Goal: Communication & Community: Answer question/provide support

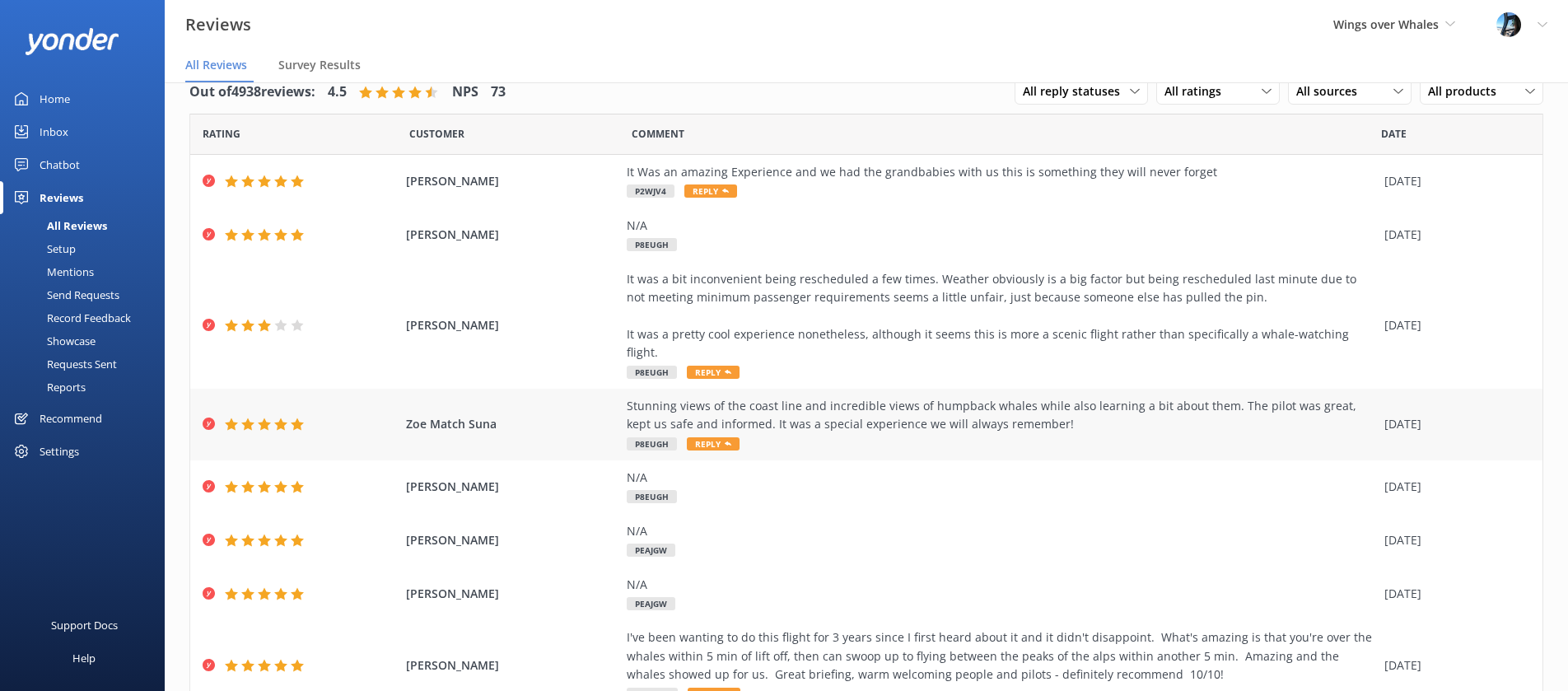
scroll to position [18, 0]
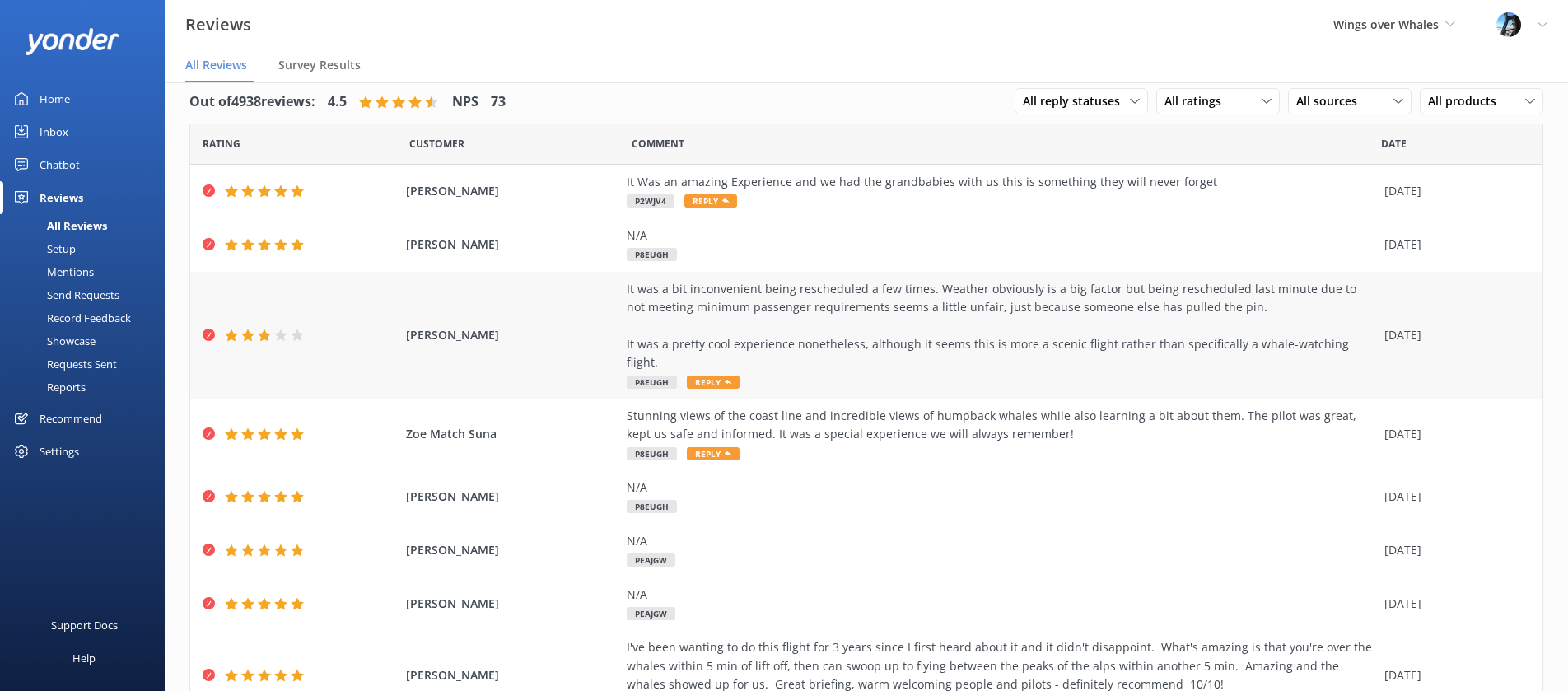
click at [867, 333] on div "It was a bit inconvenient being rescheduled a few times. Weather obviously is a…" at bounding box center [1002, 327] width 750 height 93
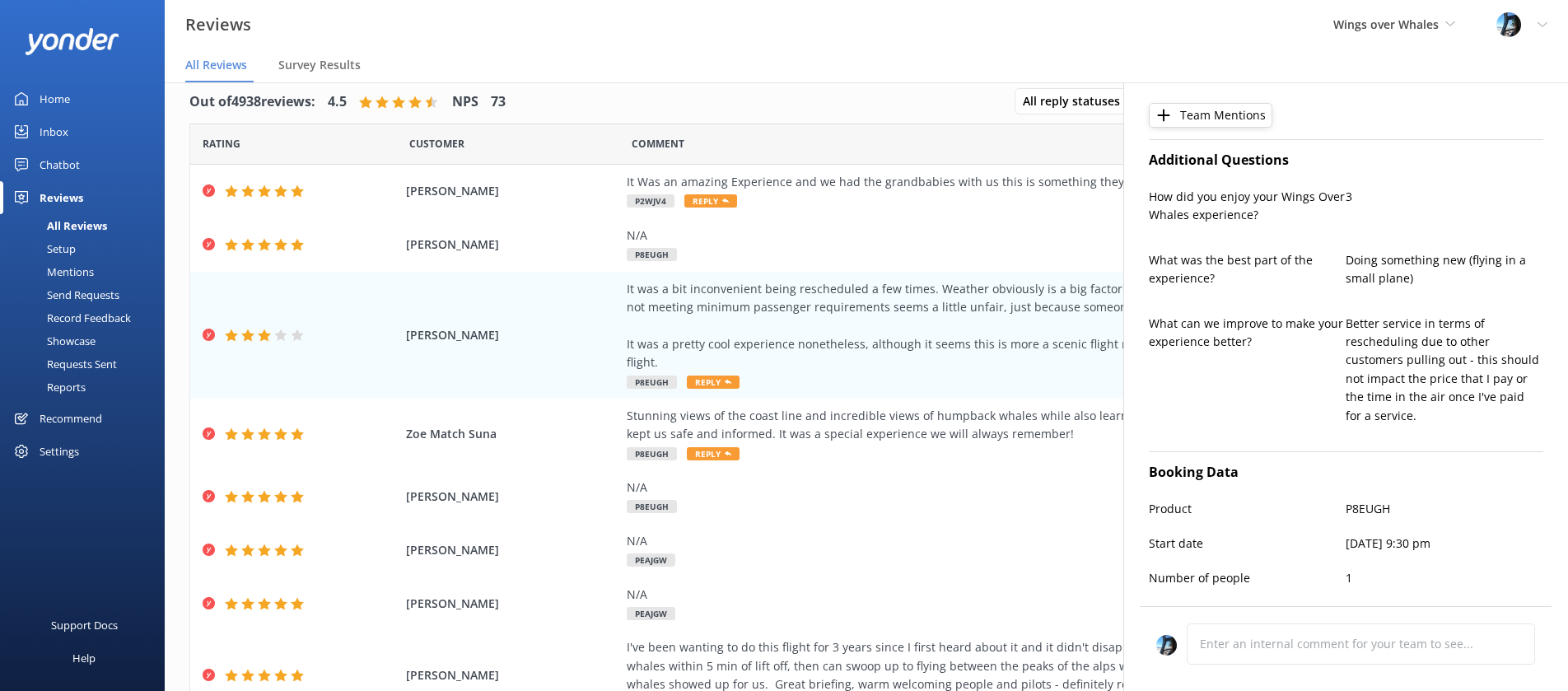
type textarea "Hi [PERSON_NAME], Thank you for your honest feedback. We apologize for the inco…"
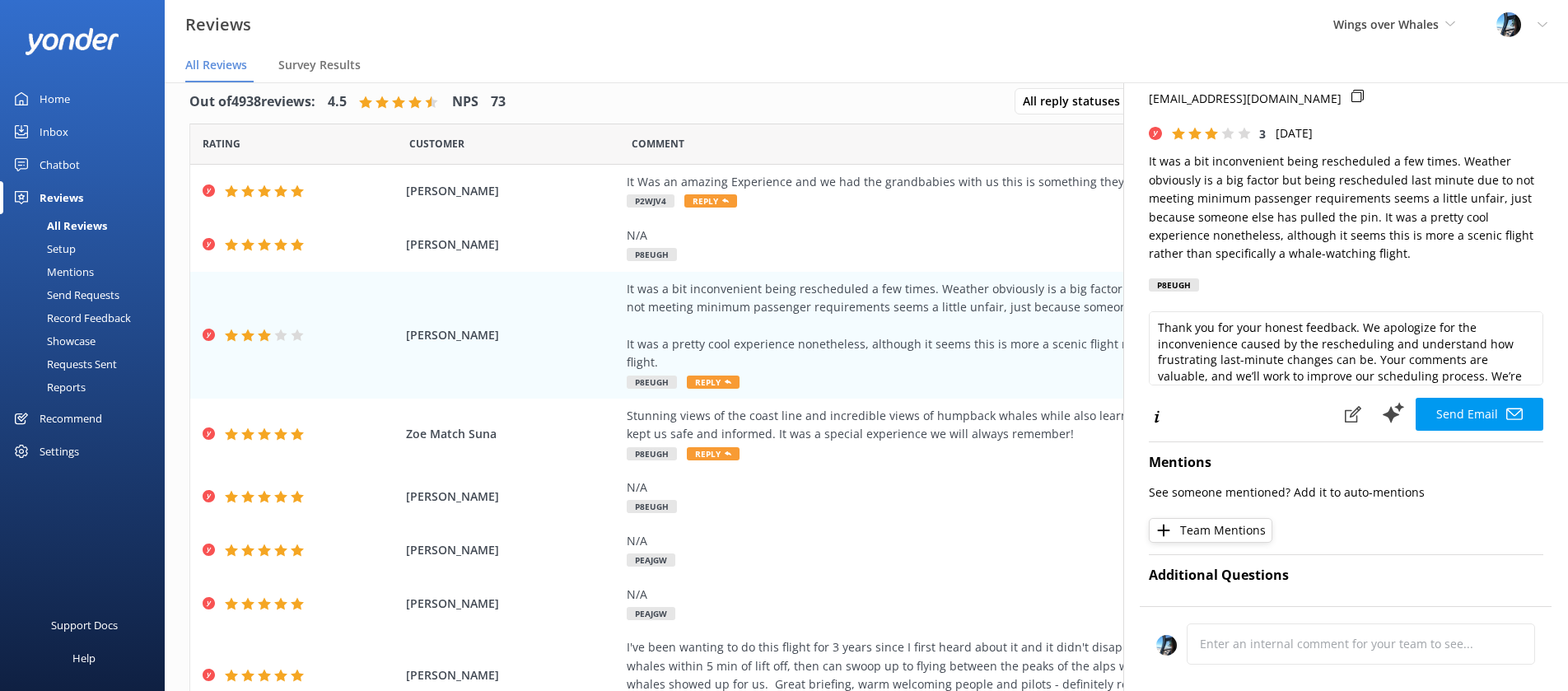
scroll to position [0, 0]
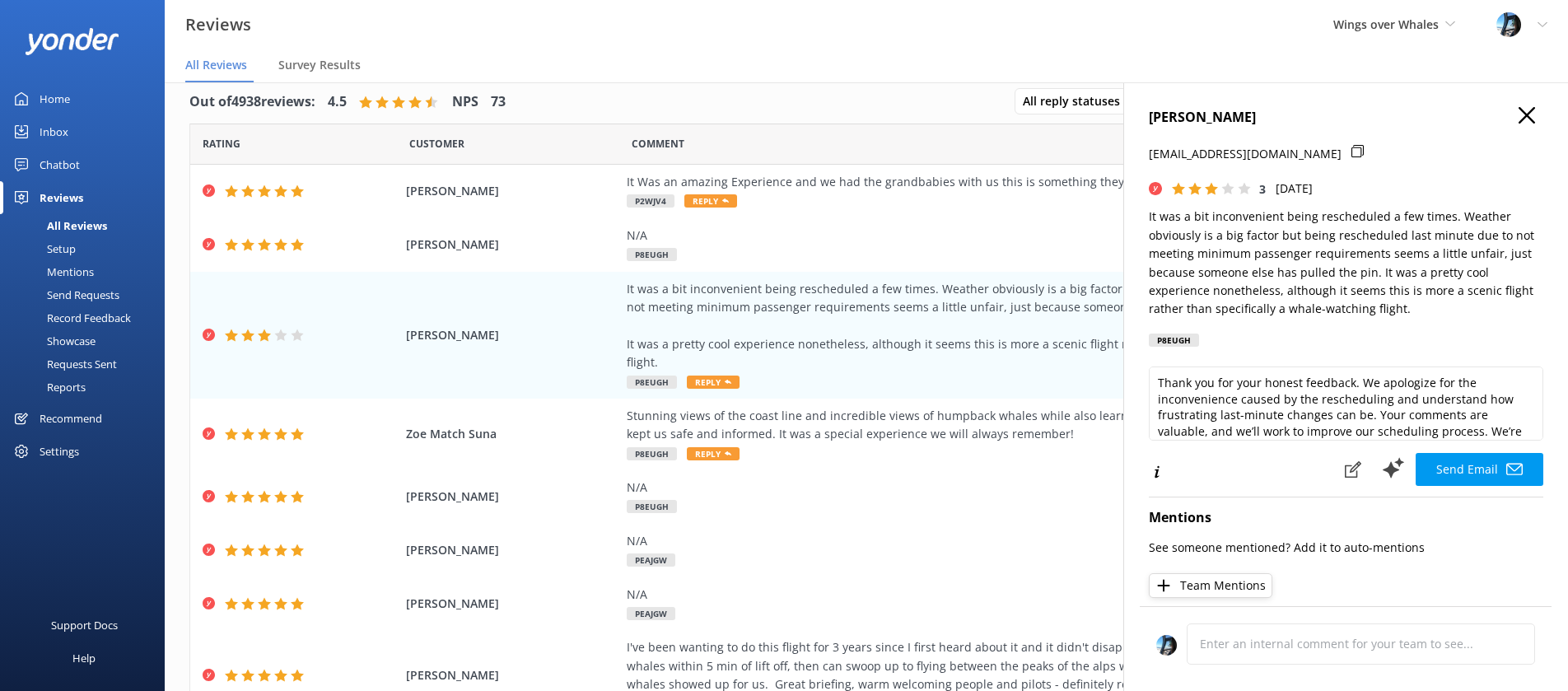
click at [1528, 112] on icon "button" at bounding box center [1527, 115] width 16 height 16
